Goal: Task Accomplishment & Management: Use online tool/utility

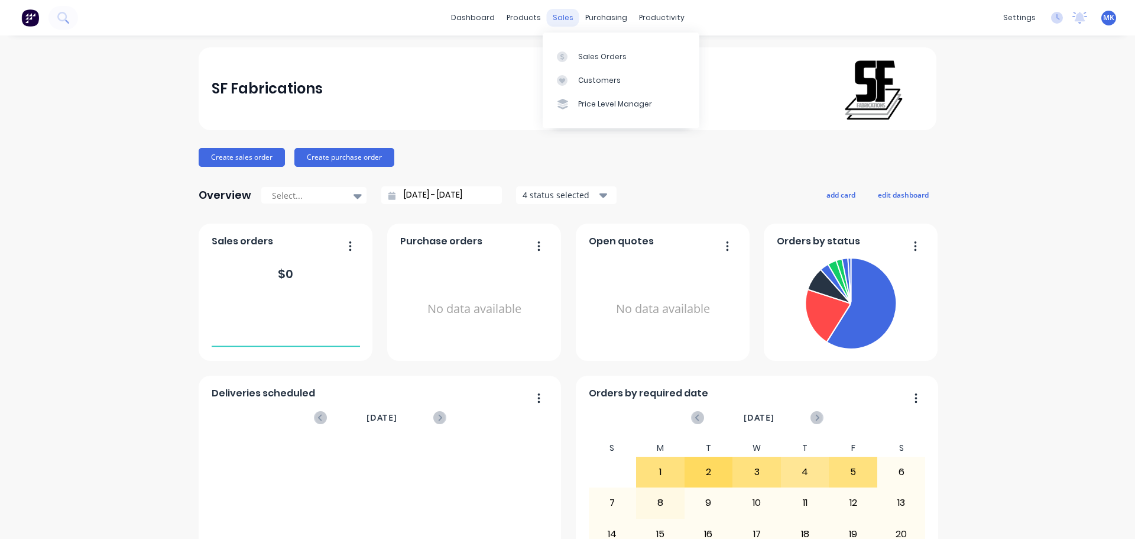
click at [556, 21] on div "sales" at bounding box center [563, 18] width 33 height 18
click at [565, 51] on icon at bounding box center [562, 56] width 11 height 11
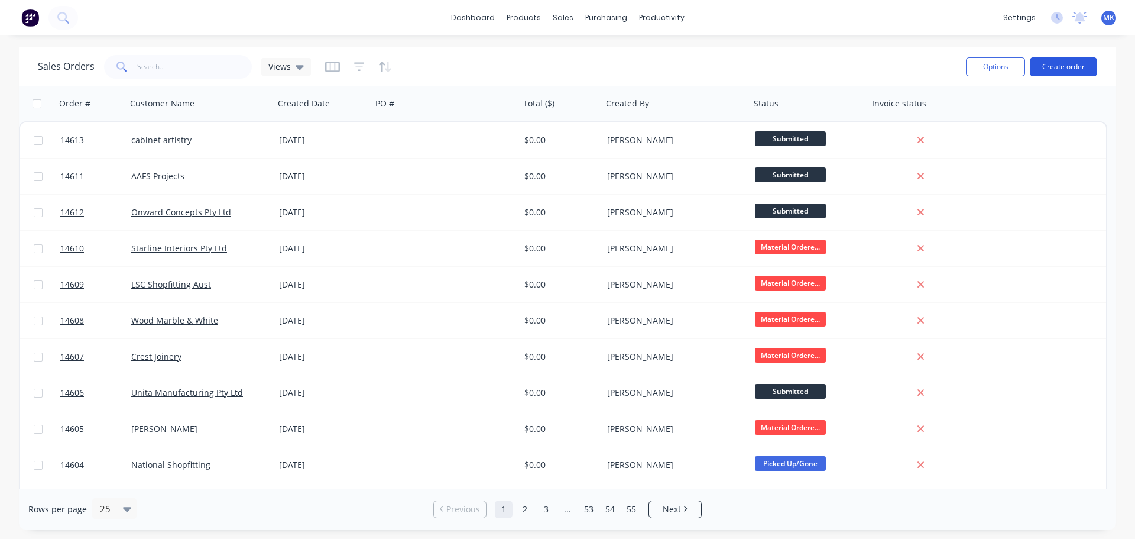
click at [1069, 61] on button "Create order" at bounding box center [1063, 66] width 67 height 19
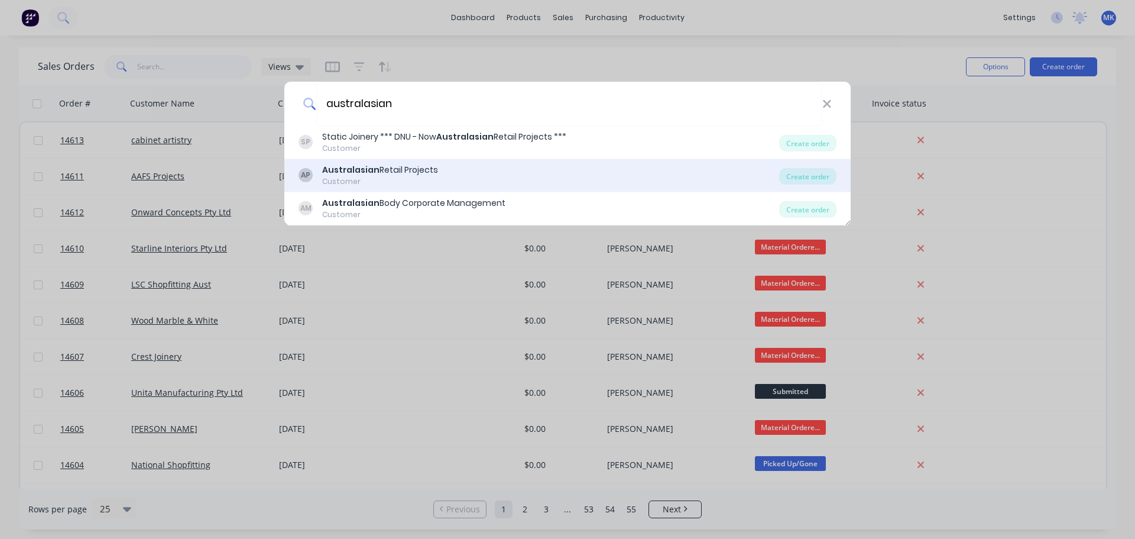
type input "australasian"
click at [408, 174] on div "Australasian Retail Projects" at bounding box center [380, 170] width 116 height 12
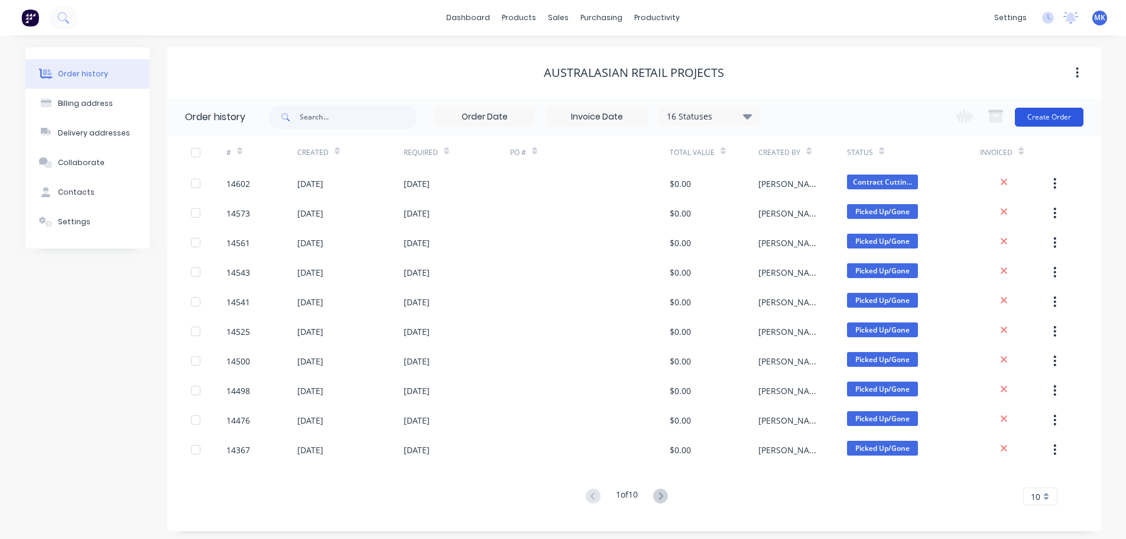
click at [1052, 118] on button "Create Order" at bounding box center [1049, 117] width 69 height 19
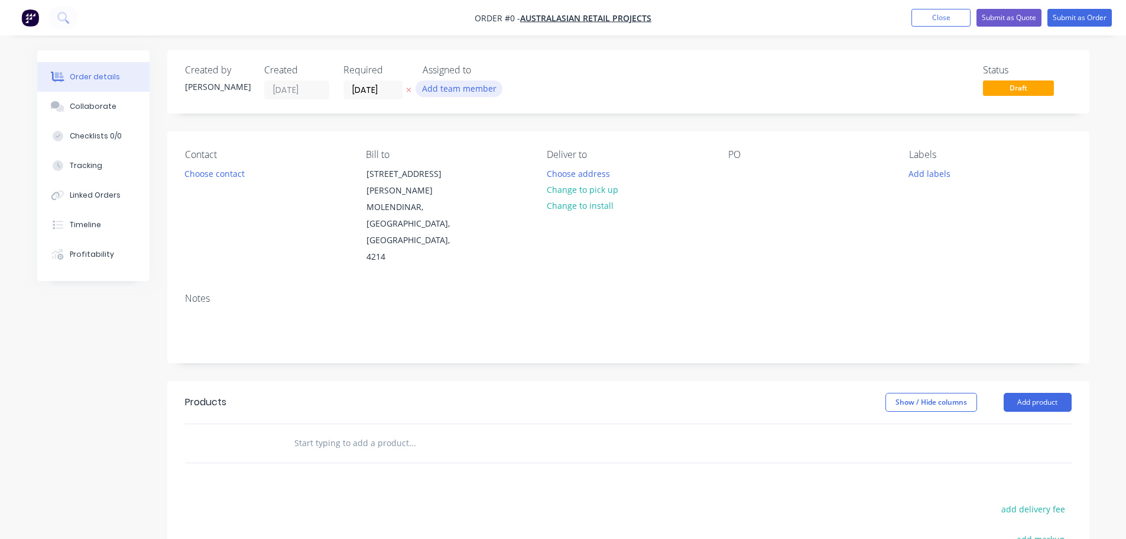
click at [454, 90] on button "Add team member" at bounding box center [459, 88] width 87 height 16
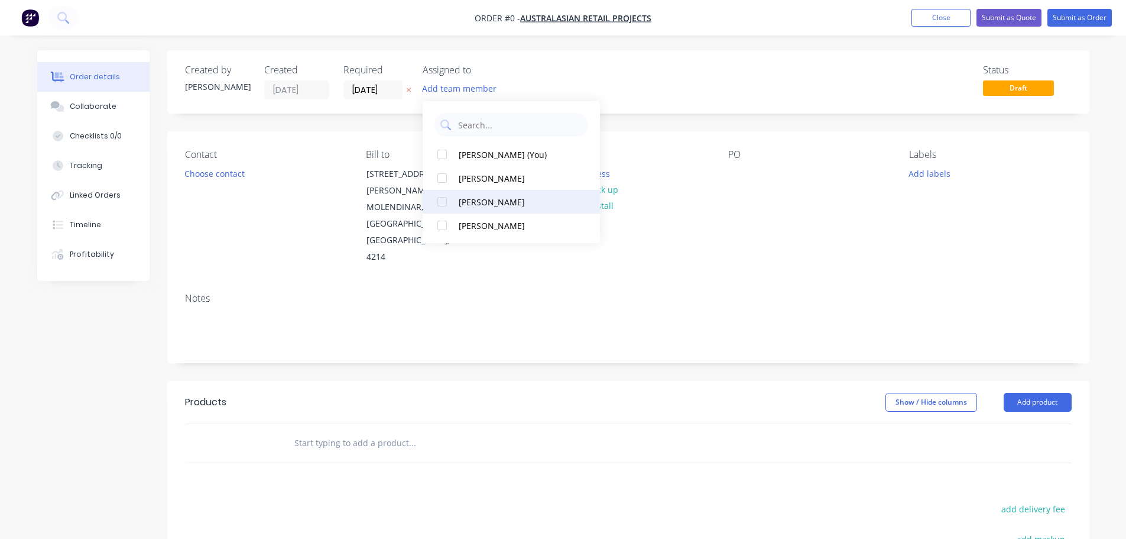
click at [469, 202] on div "[PERSON_NAME]" at bounding box center [518, 202] width 118 height 12
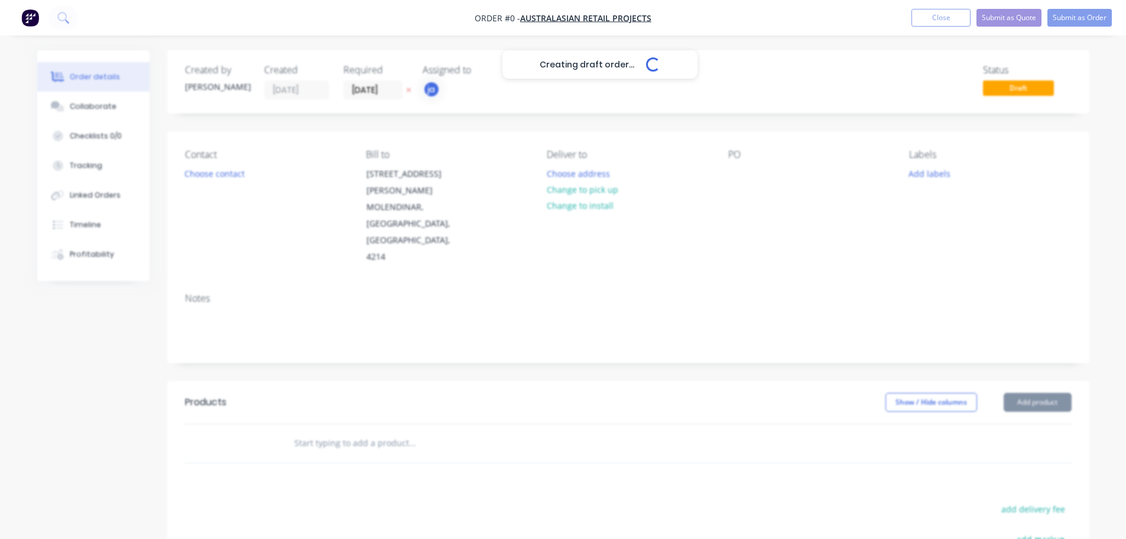
click at [248, 180] on div "Creating draft order... Loading... Order details Collaborate Checklists 0/0 Tra…" at bounding box center [563, 407] width 1076 height 714
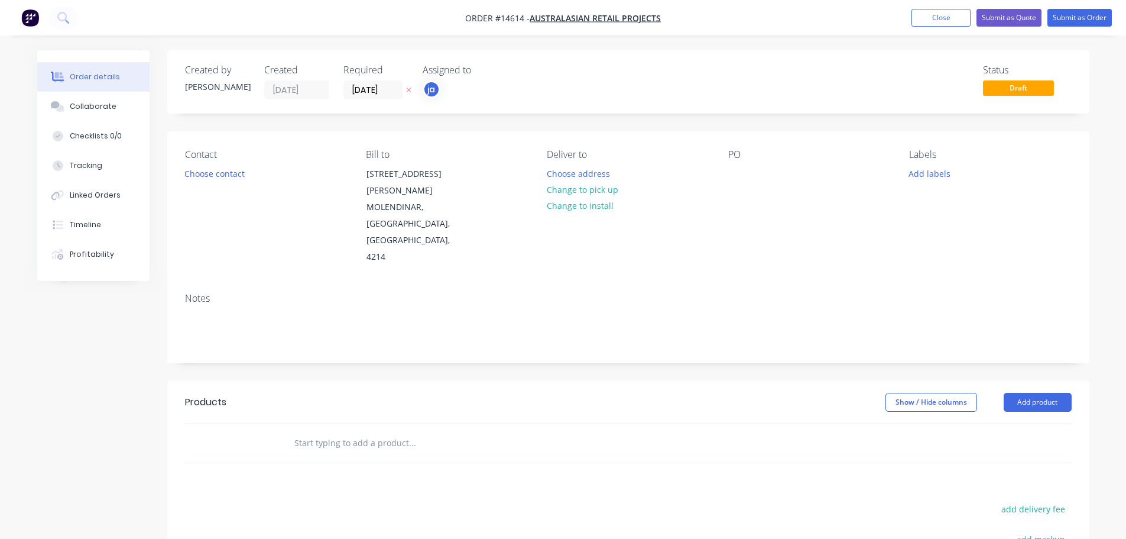
click at [231, 176] on button "Choose contact" at bounding box center [214, 173] width 73 height 16
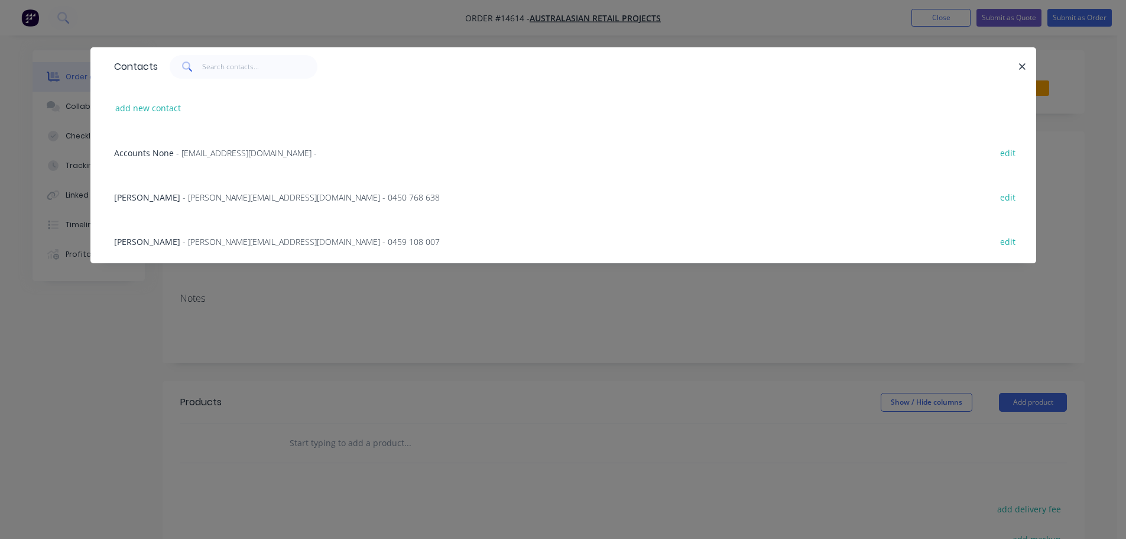
click at [180, 241] on span "[PERSON_NAME]" at bounding box center [147, 241] width 66 height 11
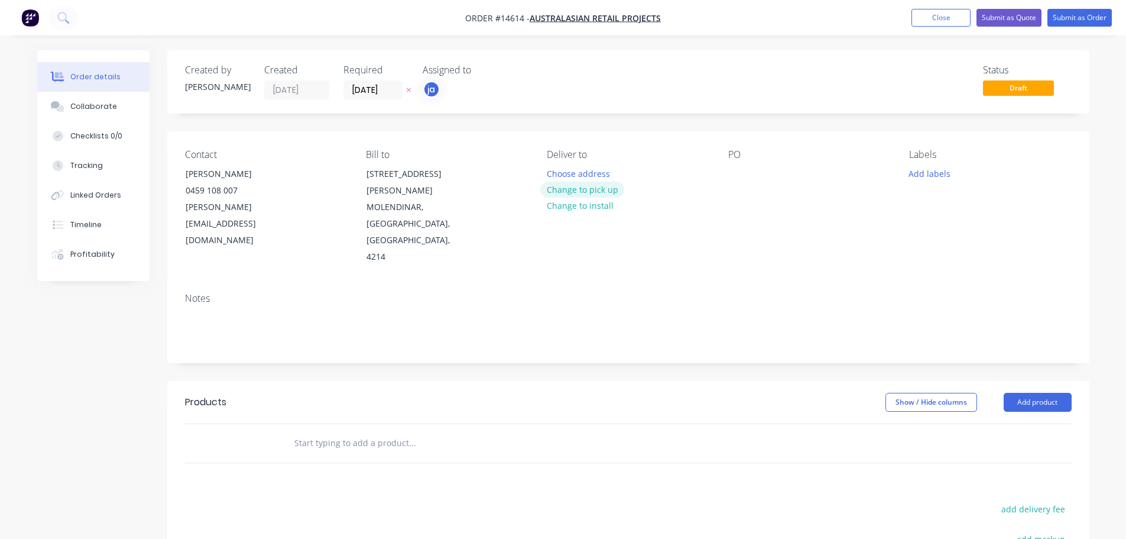
click at [614, 188] on button "Change to pick up" at bounding box center [582, 190] width 84 height 16
click at [933, 179] on button "Add labels" at bounding box center [930, 173] width 54 height 16
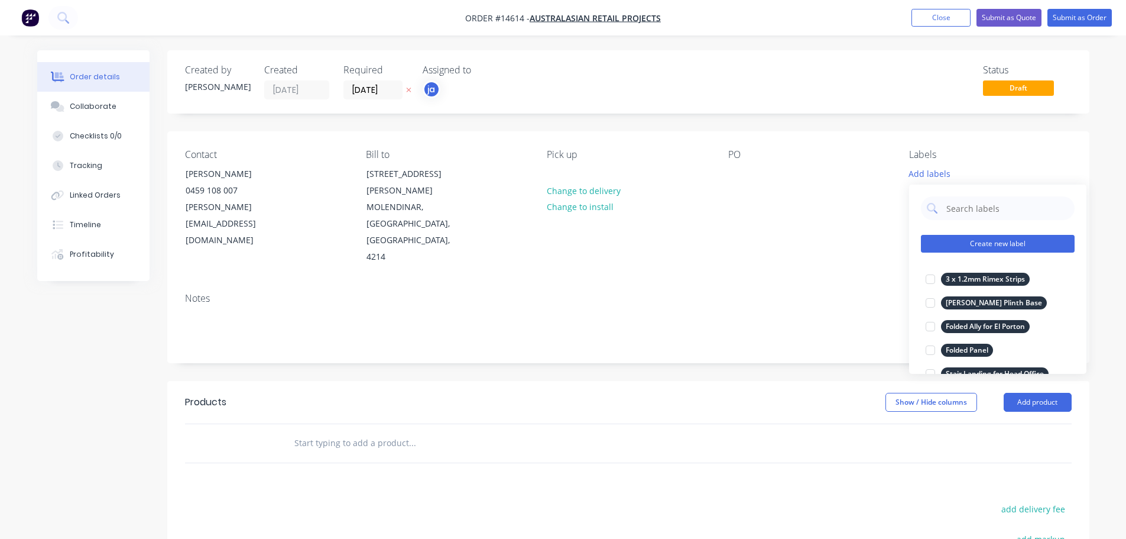
click at [955, 238] on button "Create new label" at bounding box center [998, 244] width 154 height 18
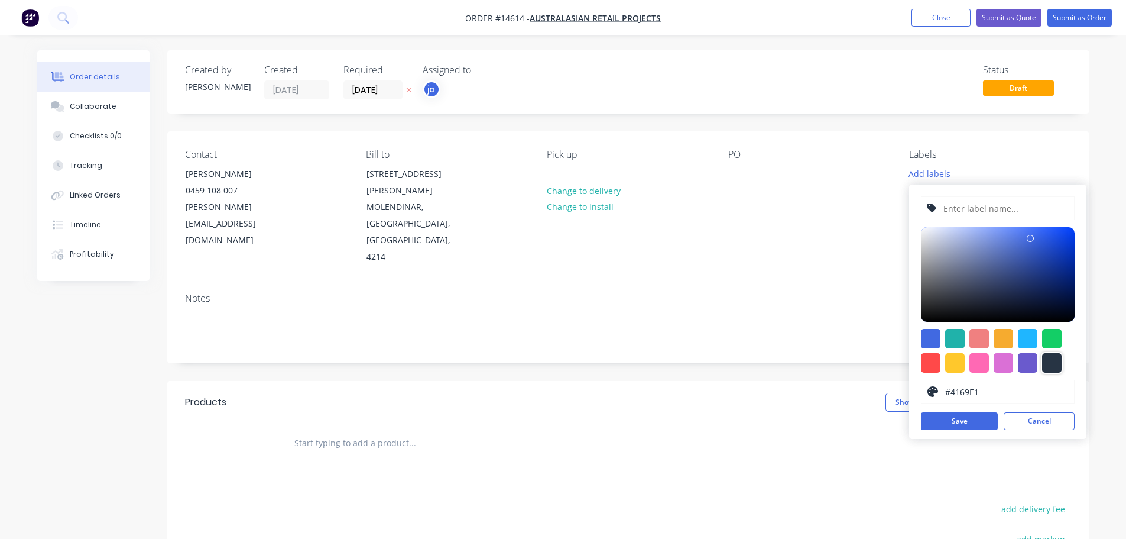
click at [1048, 362] on div at bounding box center [1052, 363] width 20 height 20
type input "#273444"
click at [981, 213] on input "text" at bounding box center [1005, 208] width 126 height 22
paste input "2 off Curved Consult Shelf"
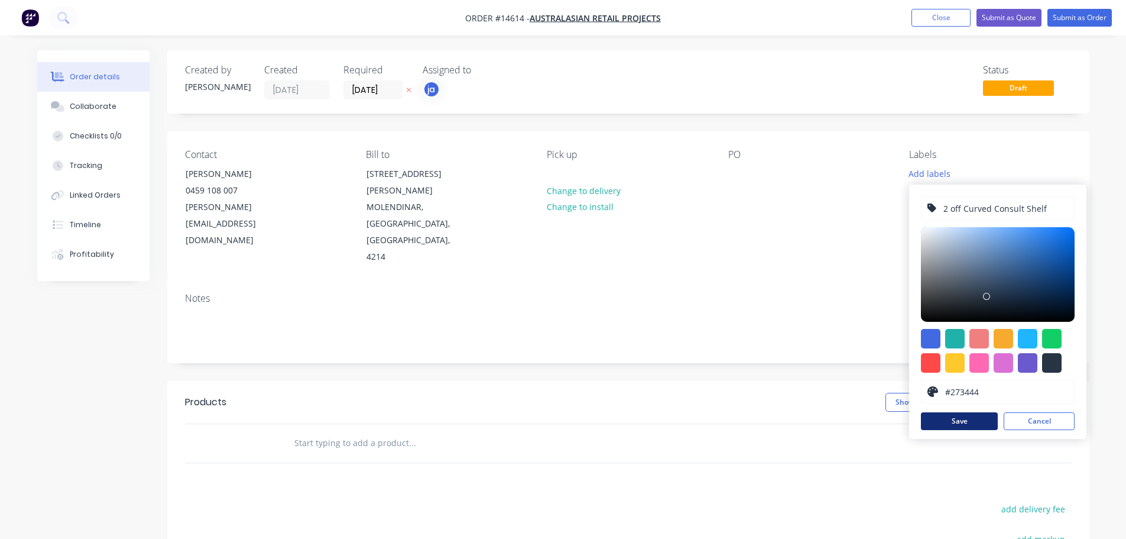
type input "2 off Curved Consult Shelf"
click at [935, 418] on button "Save" at bounding box center [959, 421] width 77 height 18
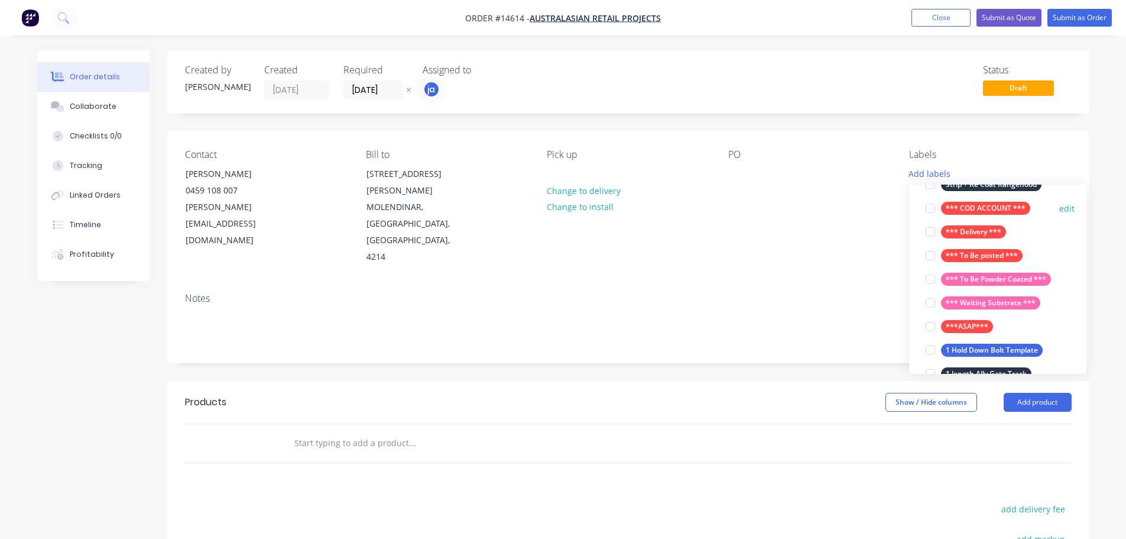
click at [962, 208] on div "*** COD ACCOUNT ***" at bounding box center [985, 208] width 89 height 13
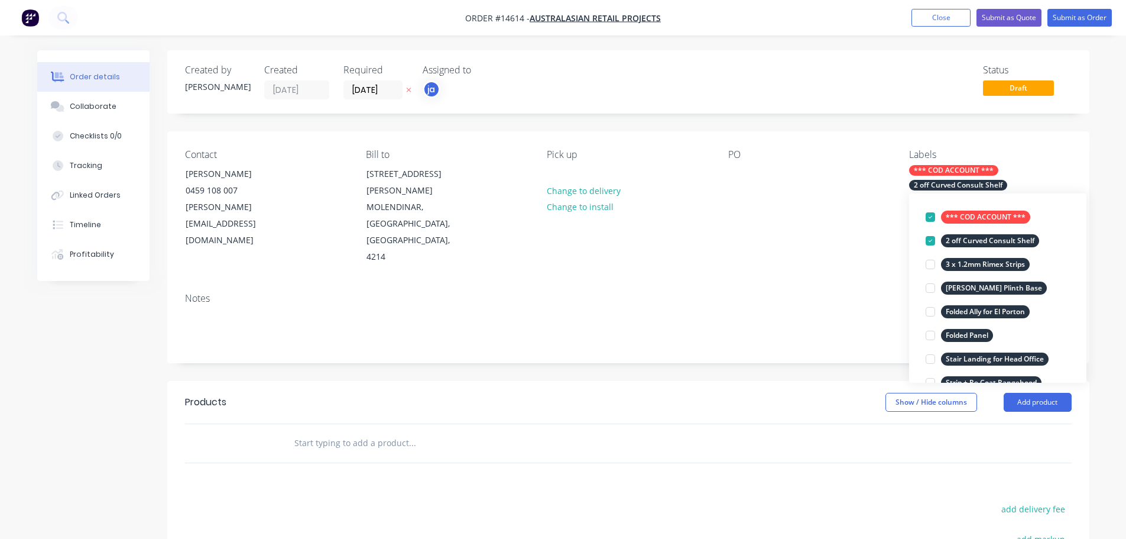
click at [350, 431] on input "text" at bounding box center [412, 443] width 237 height 24
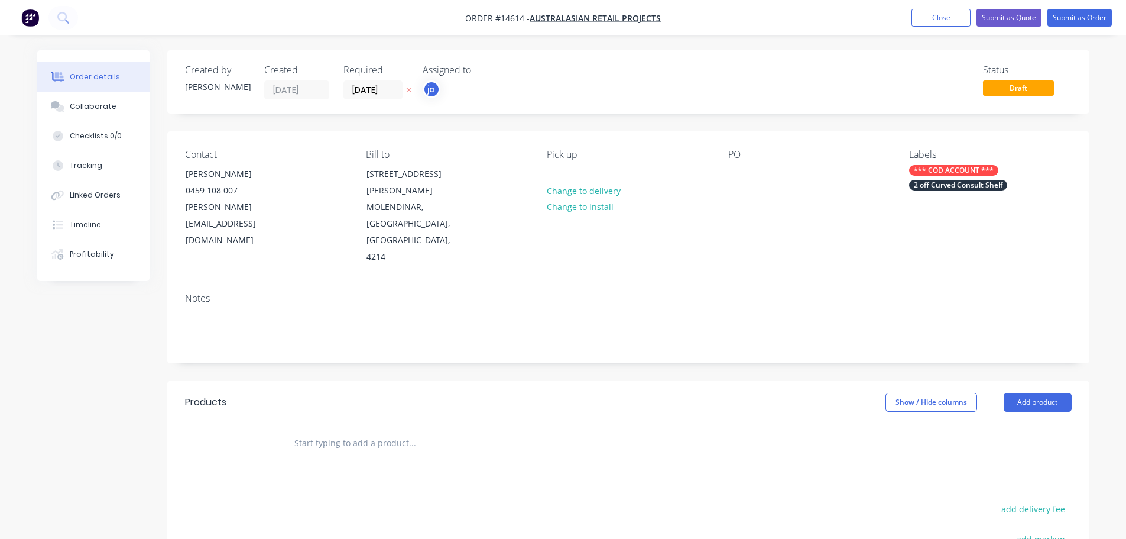
paste input "2 off Curved Consult Shelf"
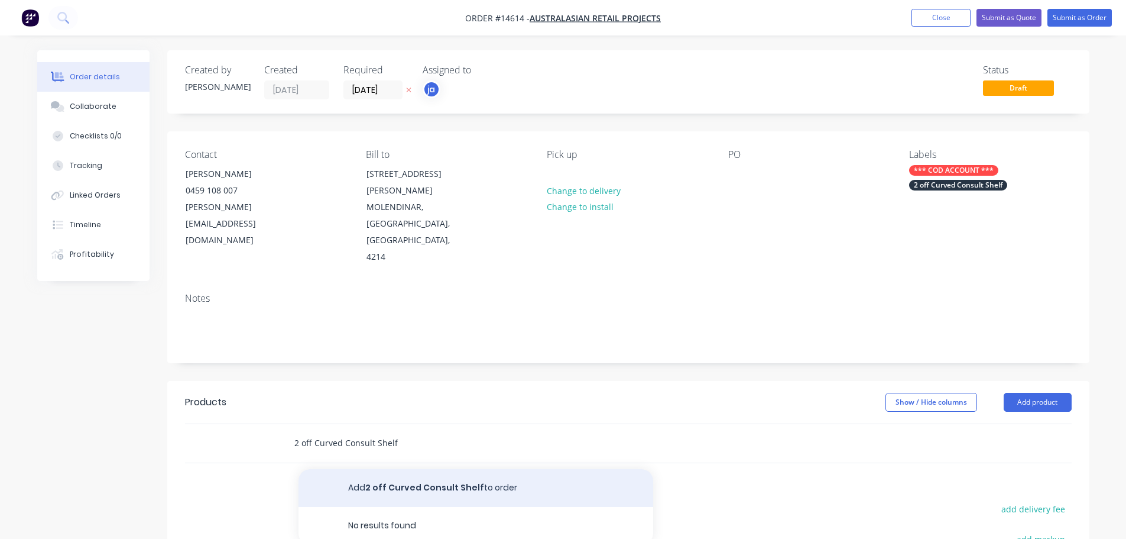
type input "2 off Curved Consult Shelf"
click at [514, 469] on button "Add 2 off Curved Consult Shelf to order" at bounding box center [476, 488] width 355 height 38
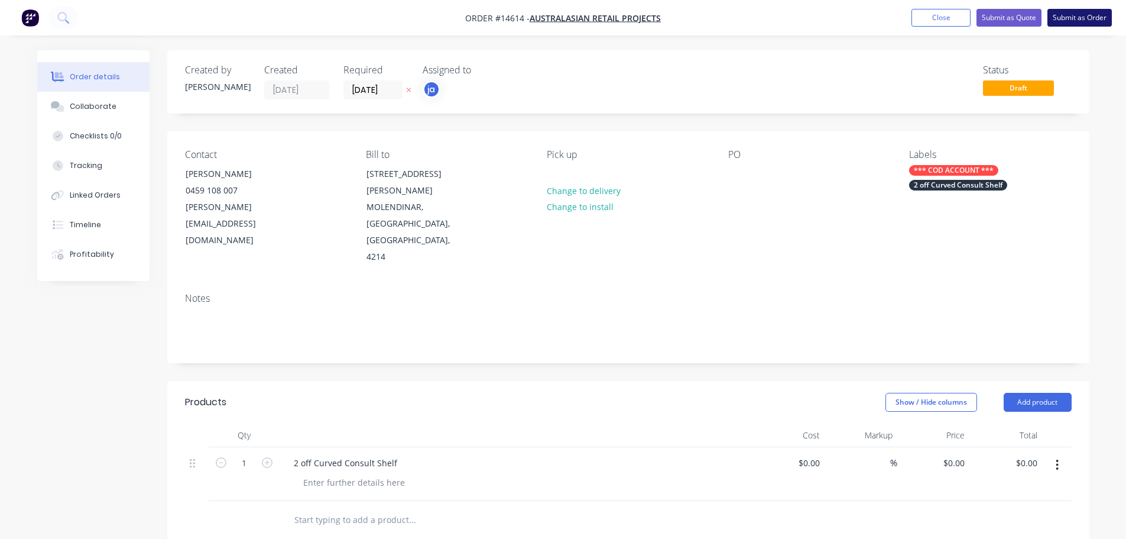
click at [1084, 24] on button "Submit as Order" at bounding box center [1080, 18] width 64 height 18
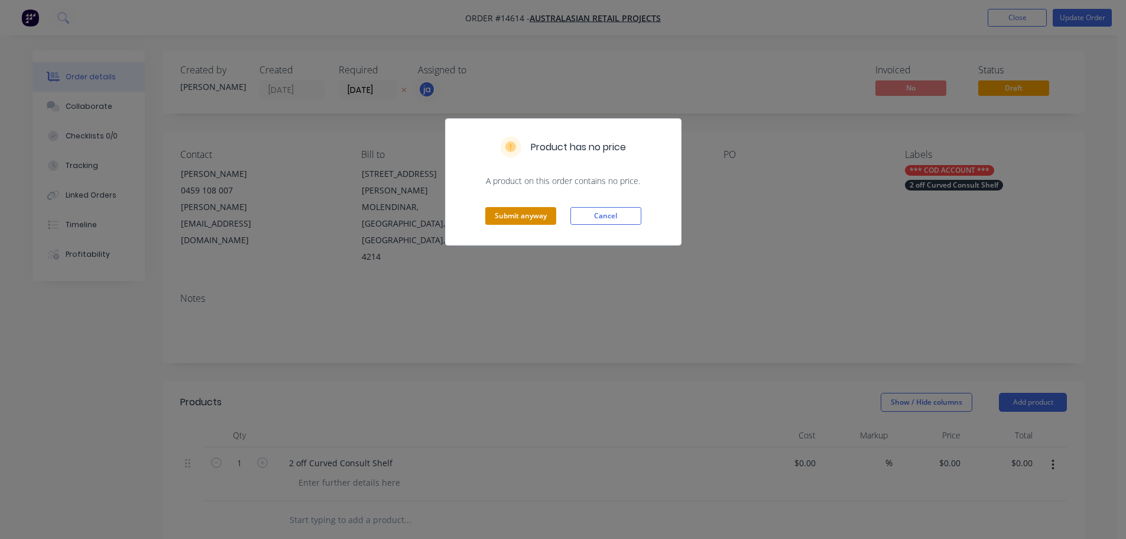
click at [528, 210] on button "Submit anyway" at bounding box center [520, 216] width 71 height 18
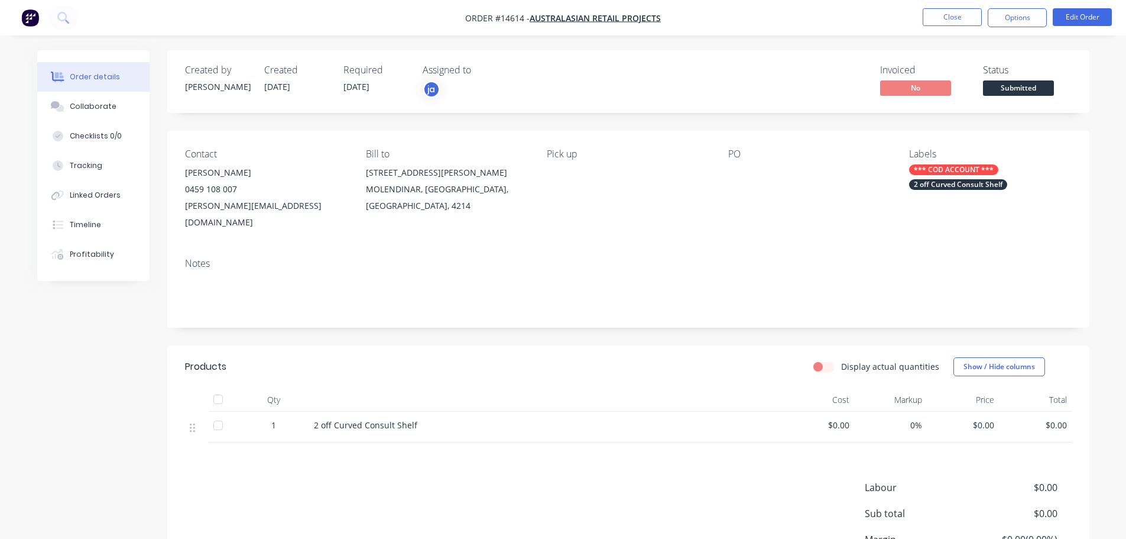
click at [954, 28] on nav "Order #14614 - Australasian Retail Projects Close Options Edit Order" at bounding box center [563, 17] width 1126 height 35
click at [951, 24] on button "Close" at bounding box center [952, 17] width 59 height 18
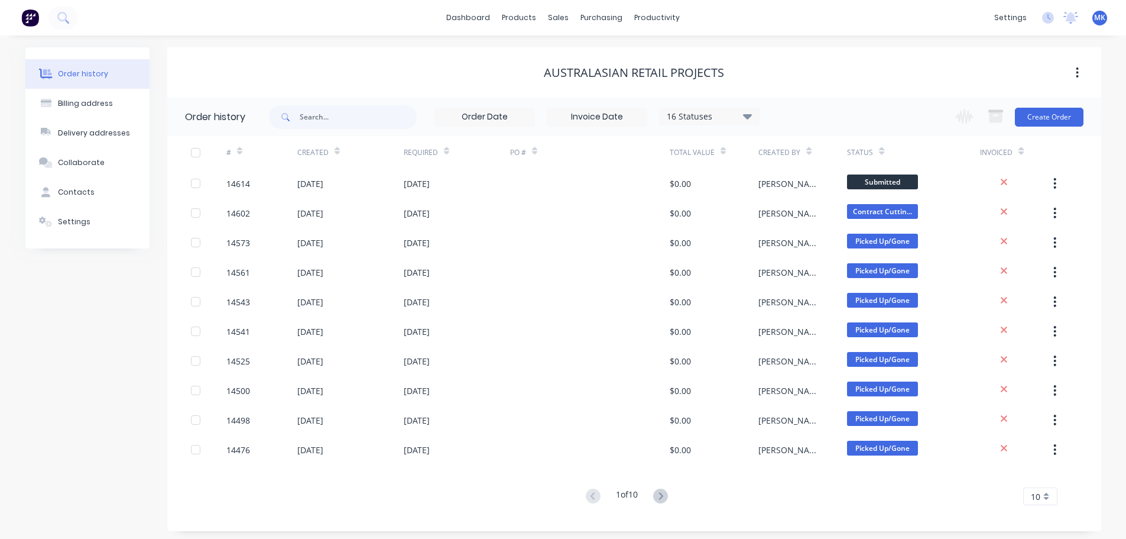
click at [562, 8] on div "dashboard products sales purchasing productivity dashboard products Product Cat…" at bounding box center [563, 17] width 1126 height 35
click at [576, 30] on div "Sales Orders Customers Price Level Manager" at bounding box center [621, 80] width 157 height 103
click at [564, 19] on div "sales" at bounding box center [558, 18] width 33 height 18
click at [577, 47] on link "Sales Orders" at bounding box center [621, 56] width 157 height 24
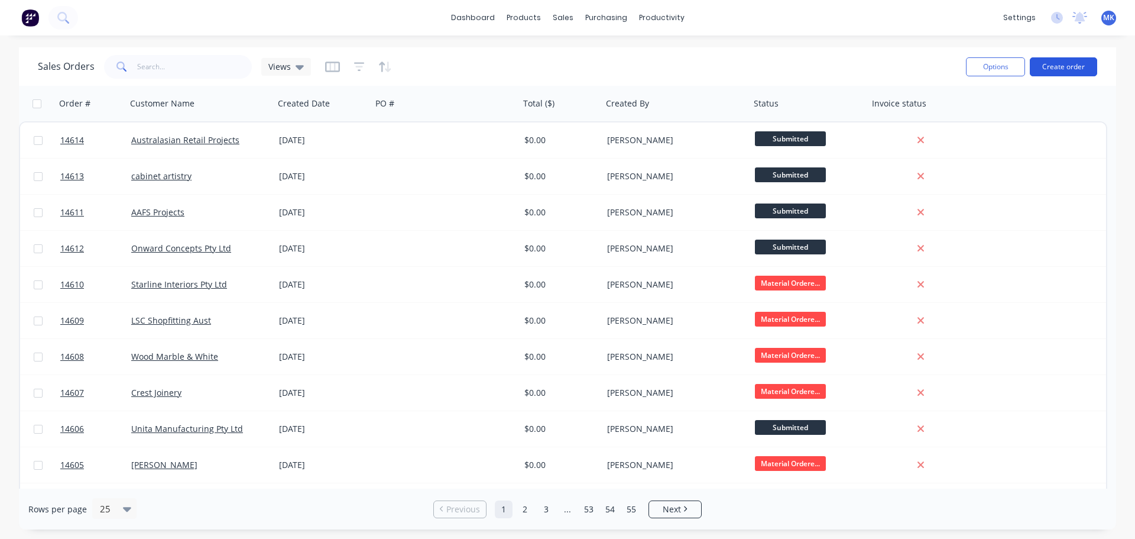
click at [1053, 57] on button "Create order" at bounding box center [1063, 66] width 67 height 19
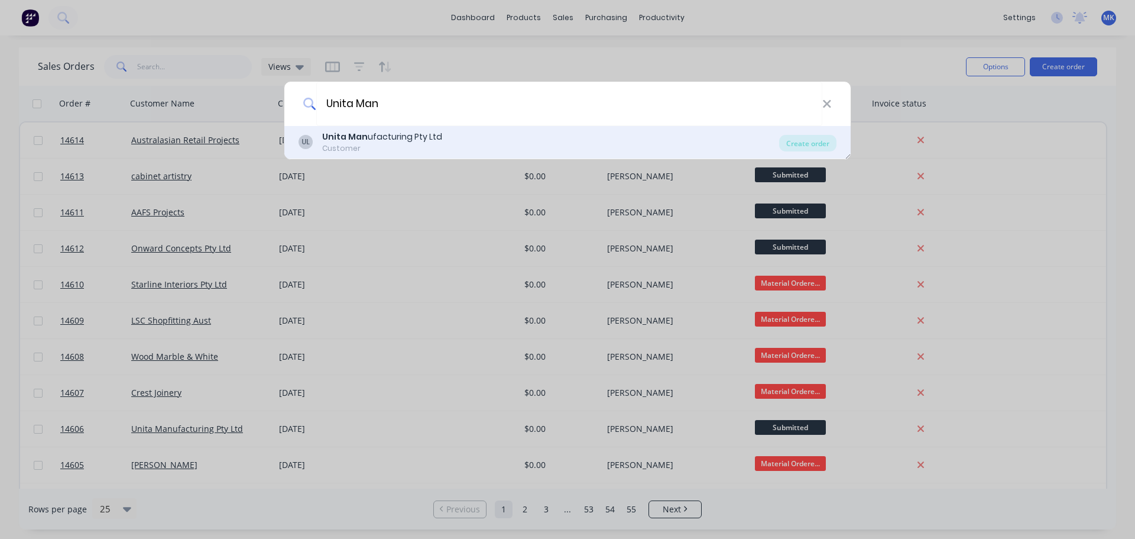
type input "Unita Man"
click at [430, 145] on div "Customer" at bounding box center [382, 148] width 120 height 11
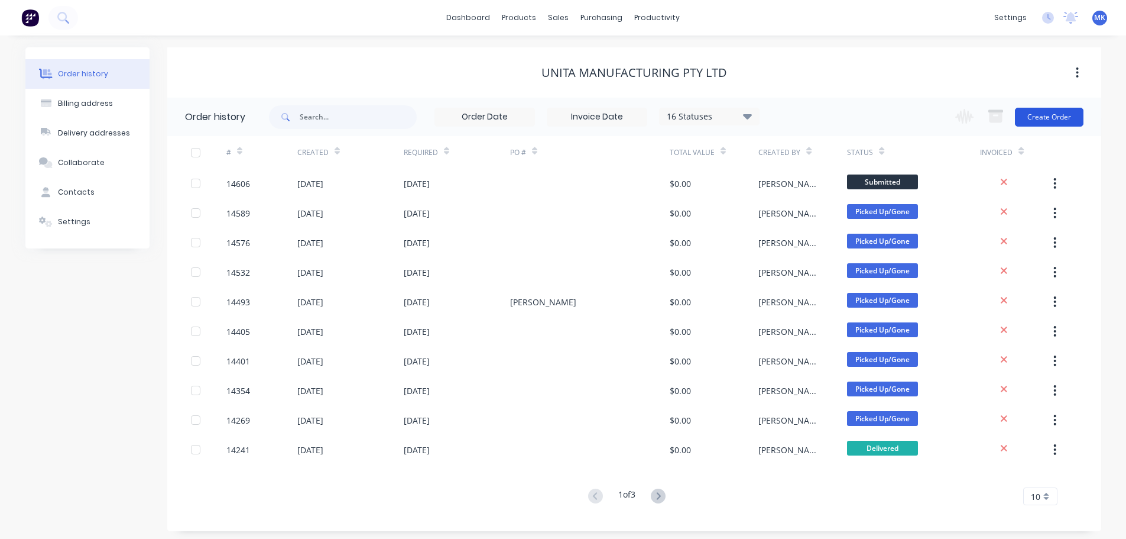
click at [1042, 122] on button "Create Order" at bounding box center [1049, 117] width 69 height 19
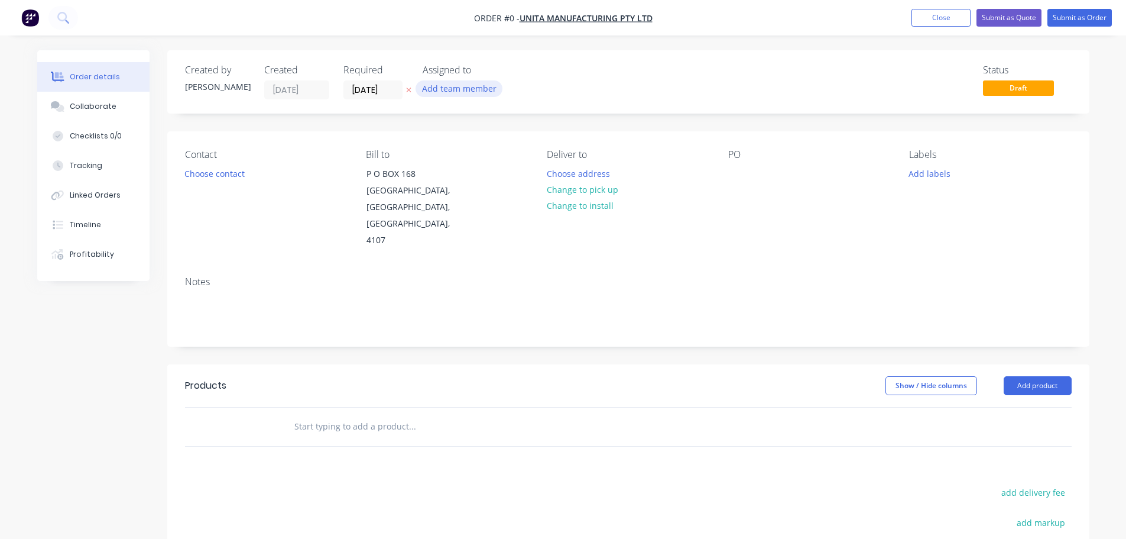
click at [477, 82] on button "Add team member" at bounding box center [459, 88] width 87 height 16
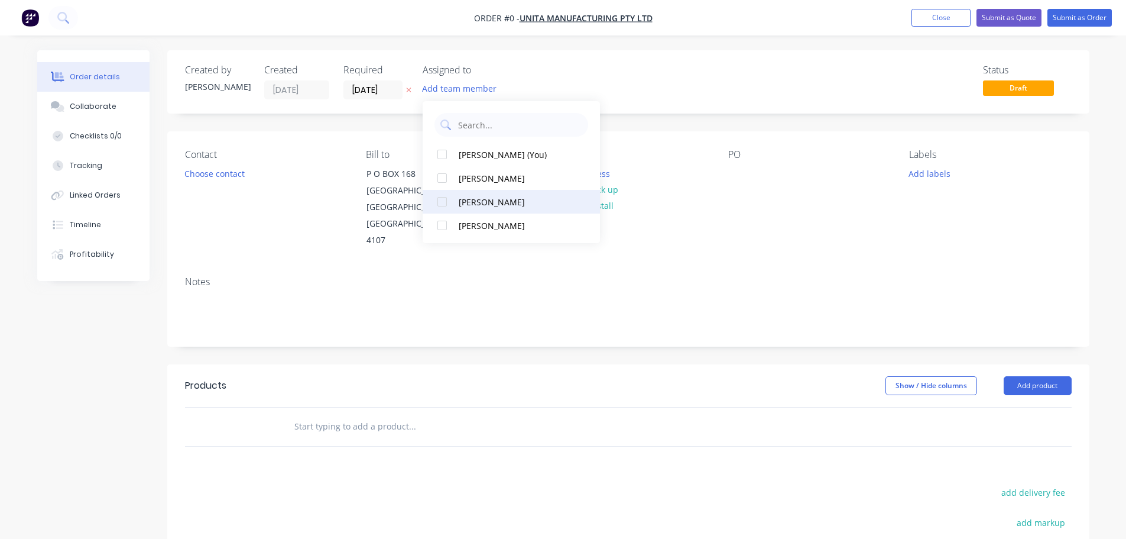
click at [461, 202] on div "[PERSON_NAME]" at bounding box center [518, 202] width 118 height 12
click at [181, 163] on div "Order details Collaborate Checklists 0/0 Tracking Linked Orders Timeline Profit…" at bounding box center [563, 399] width 1076 height 698
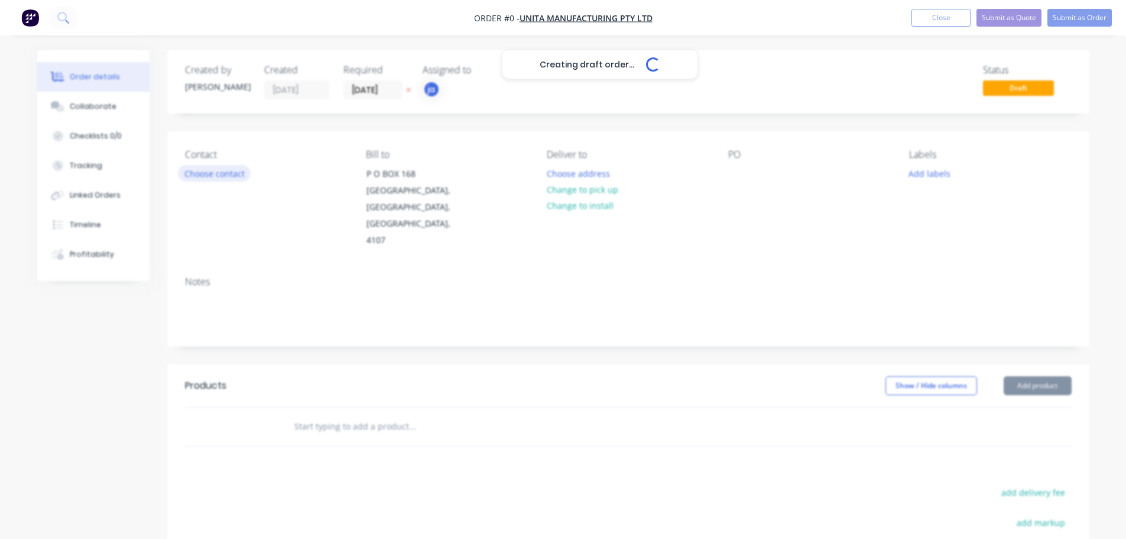
drag, startPoint x: 179, startPoint y: 162, endPoint x: 188, endPoint y: 170, distance: 12.6
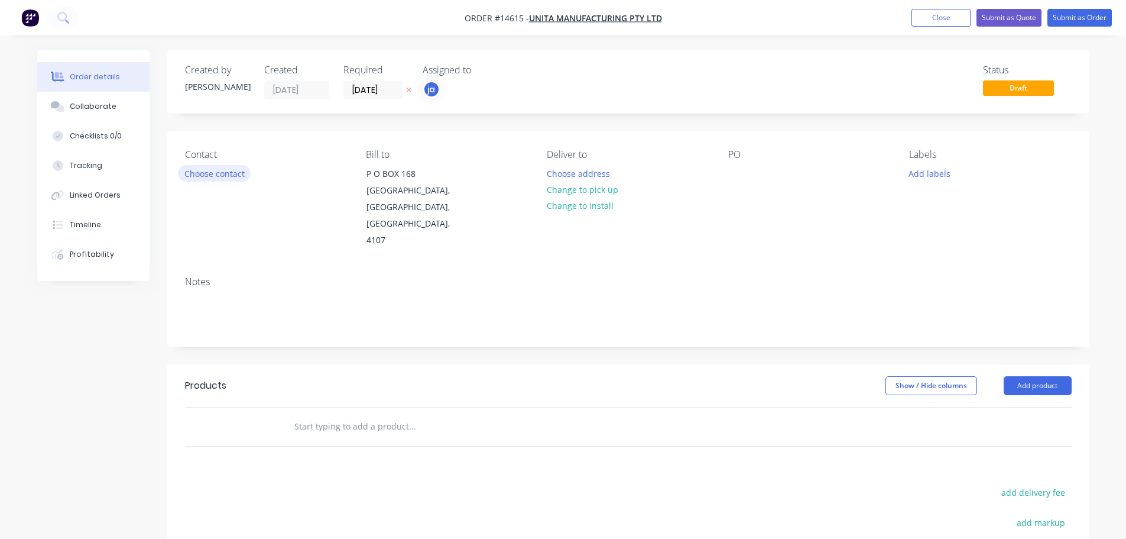
click at [191, 170] on button "Choose contact" at bounding box center [214, 173] width 73 height 16
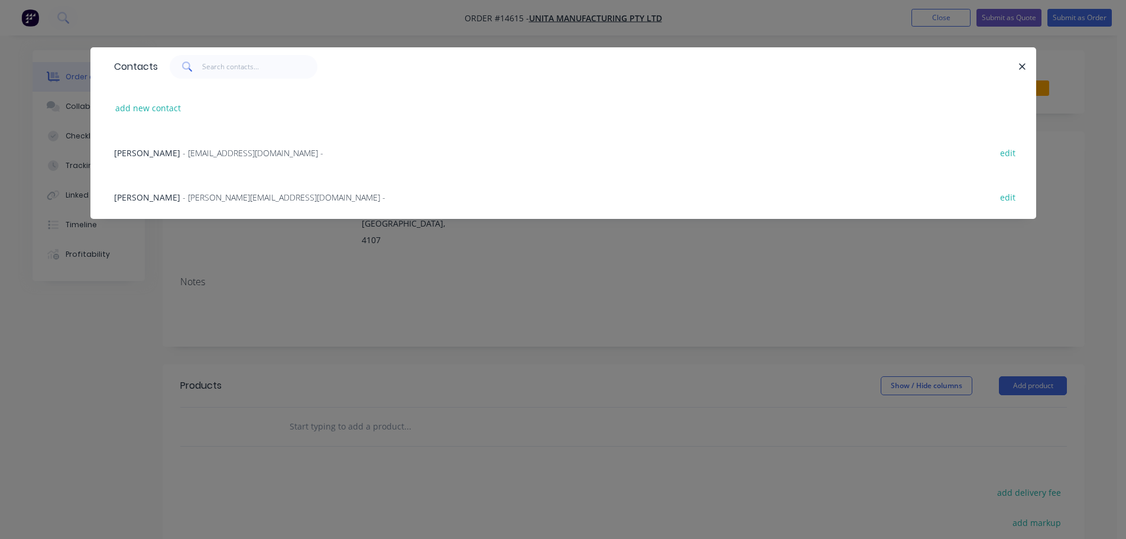
click at [171, 205] on div "[PERSON_NAME] - [PERSON_NAME][EMAIL_ADDRESS][DOMAIN_NAME] - edit" at bounding box center [563, 196] width 911 height 44
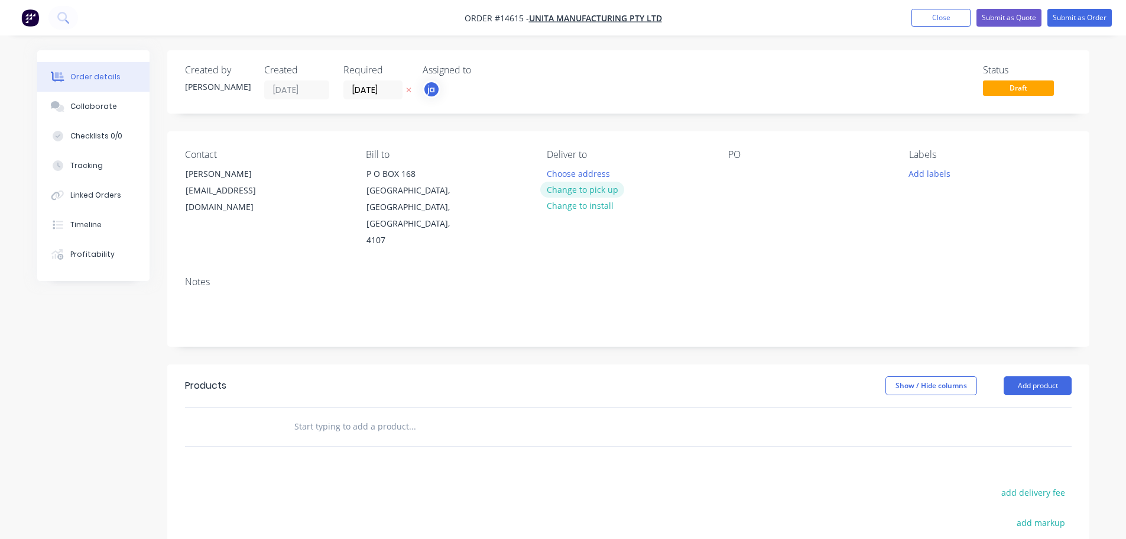
click at [562, 193] on button "Change to pick up" at bounding box center [582, 190] width 84 height 16
click at [941, 171] on button "Add labels" at bounding box center [930, 173] width 54 height 16
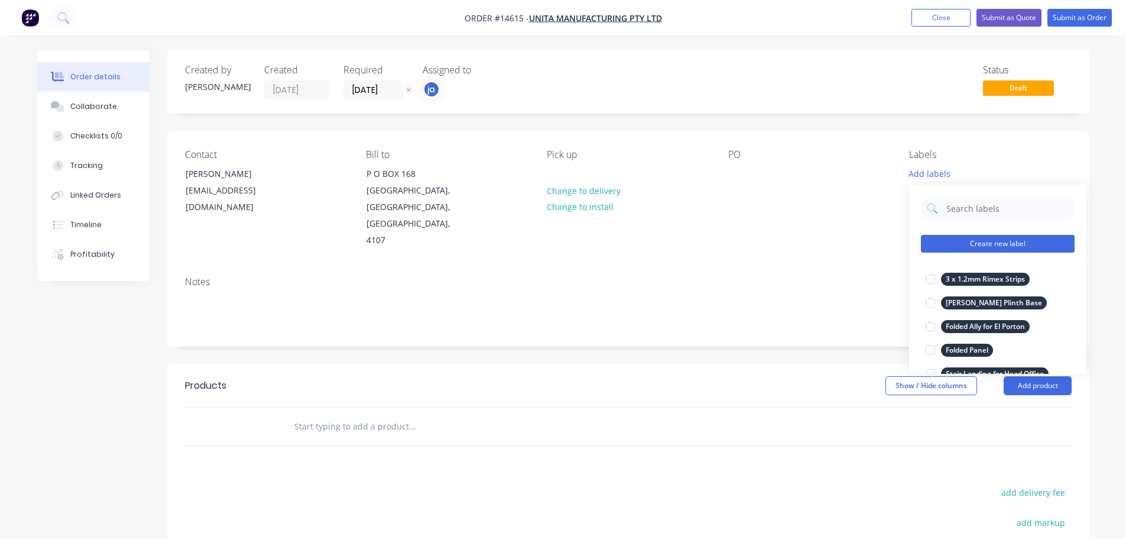
click at [1013, 241] on button "Create new label" at bounding box center [998, 244] width 154 height 18
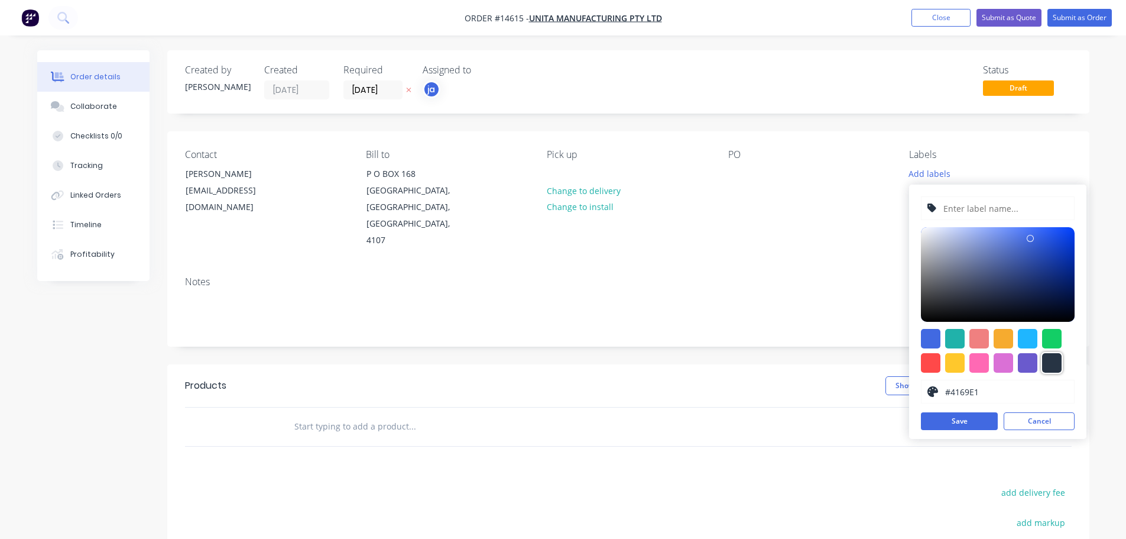
click at [1057, 361] on div at bounding box center [1052, 363] width 20 height 20
type input "#273444"
click at [987, 209] on input "text" at bounding box center [1005, 208] width 126 height 22
paste input "Flat Bar, Channels + Angles"
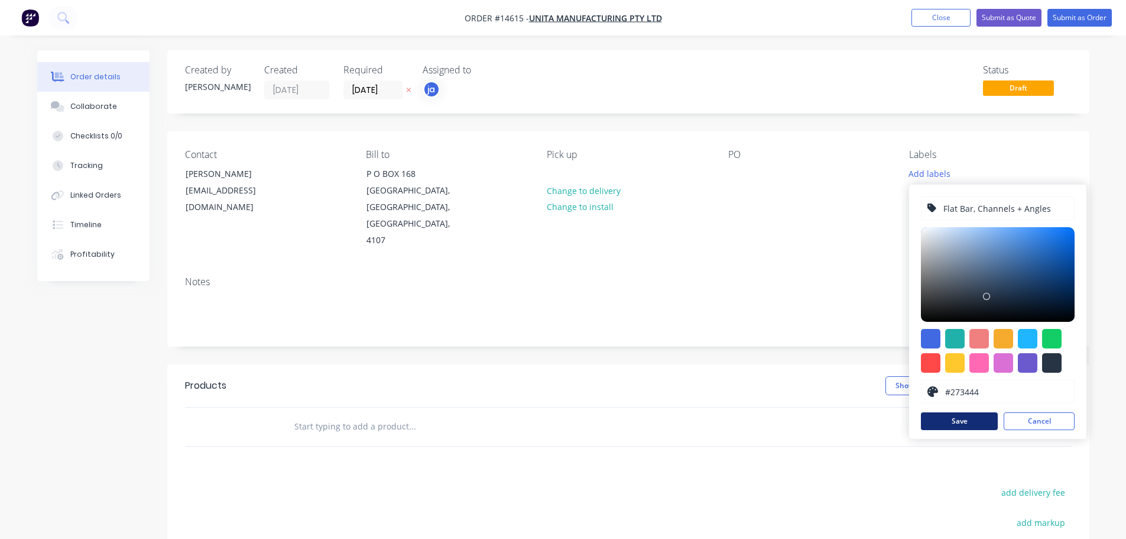
type input "Flat Bar, Channels + Angles"
click at [957, 416] on button "Save" at bounding box center [959, 421] width 77 height 18
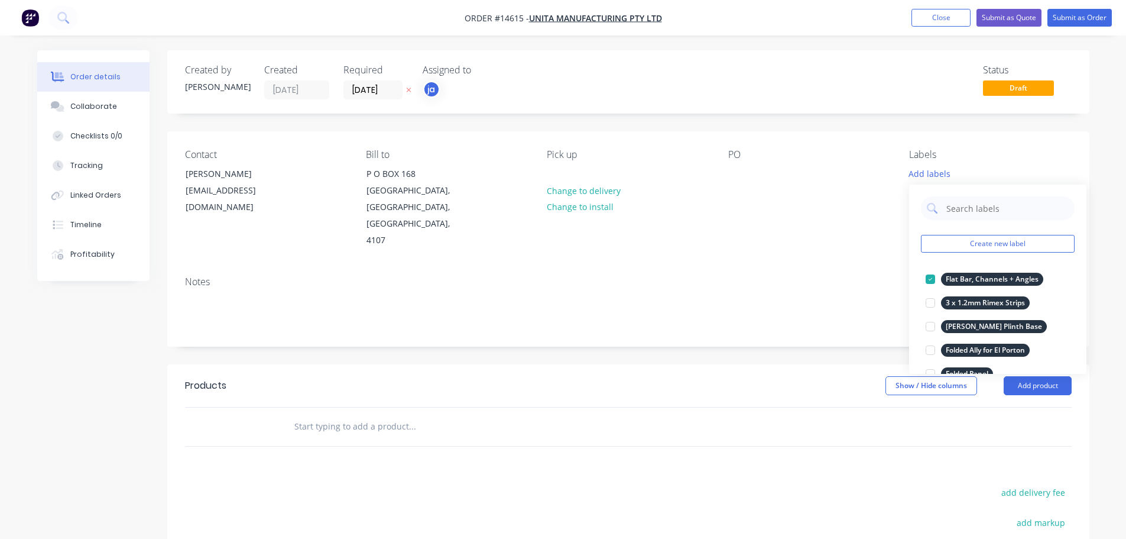
click at [421, 407] on div at bounding box center [493, 426] width 426 height 38
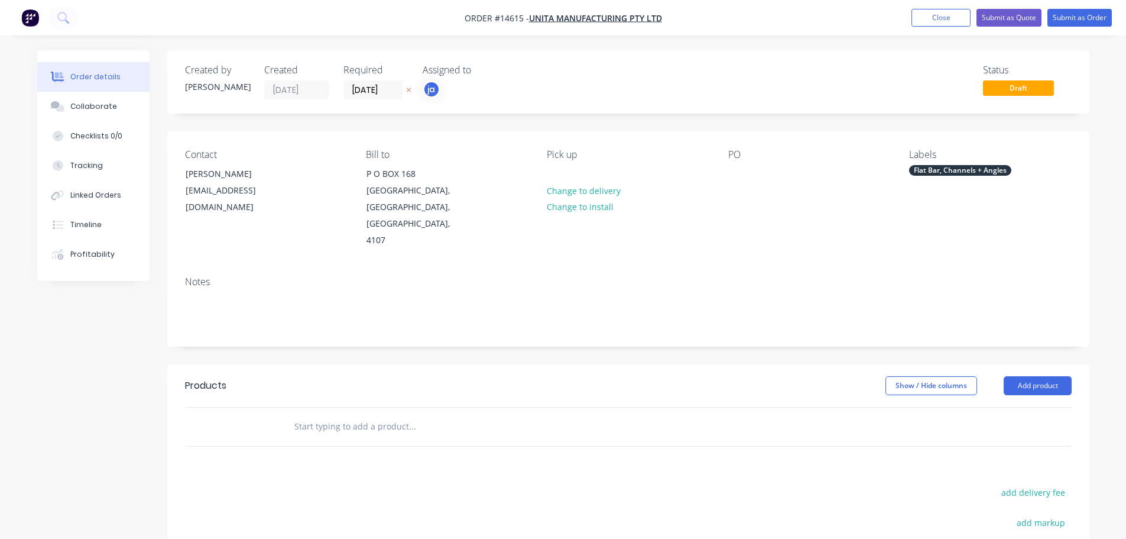
click at [412, 414] on input "text" at bounding box center [412, 426] width 237 height 24
paste input "Flat Bar, Channels + Angles"
type input "Flat Bar, Channels + Angles"
click at [397, 452] on button "Add Flat Bar, Channels + Angles to order" at bounding box center [476, 471] width 355 height 38
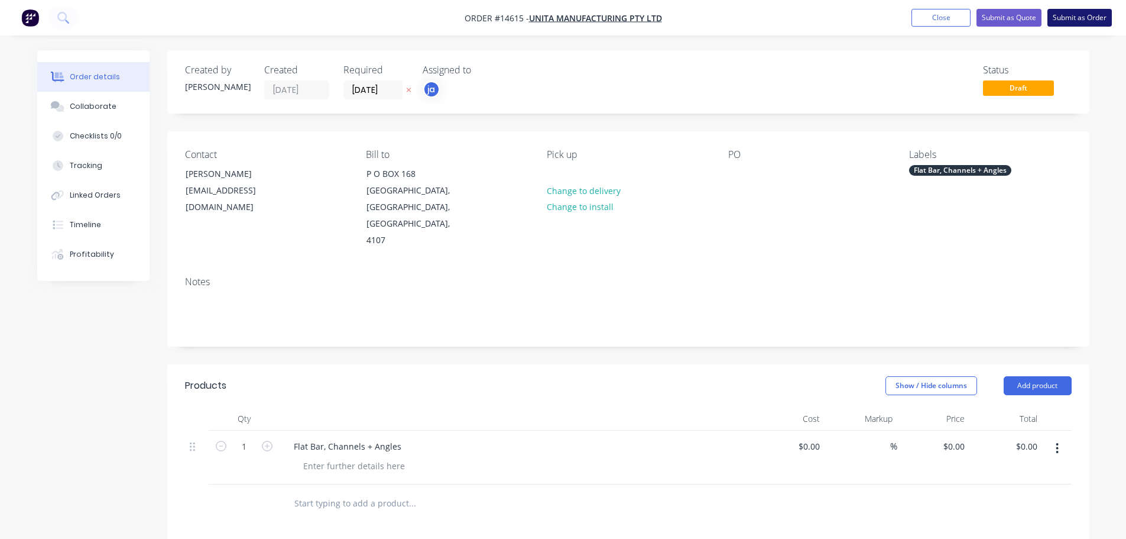
click at [1091, 22] on button "Submit as Order" at bounding box center [1080, 18] width 64 height 18
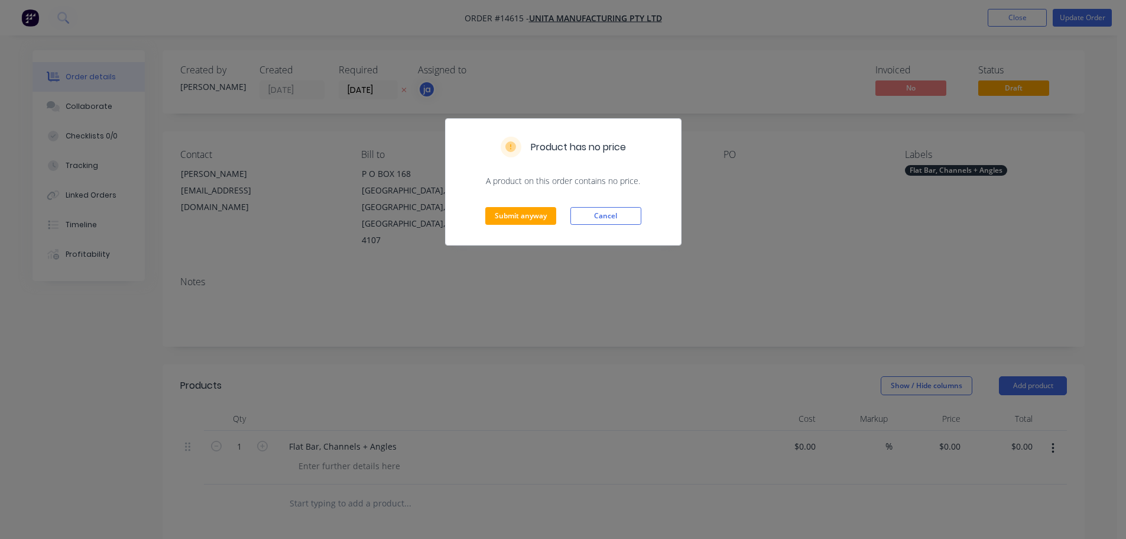
click at [508, 200] on div "Submit anyway Cancel" at bounding box center [563, 216] width 235 height 58
click at [508, 211] on button "Submit anyway" at bounding box center [520, 216] width 71 height 18
